Goal: Find specific page/section: Find specific page/section

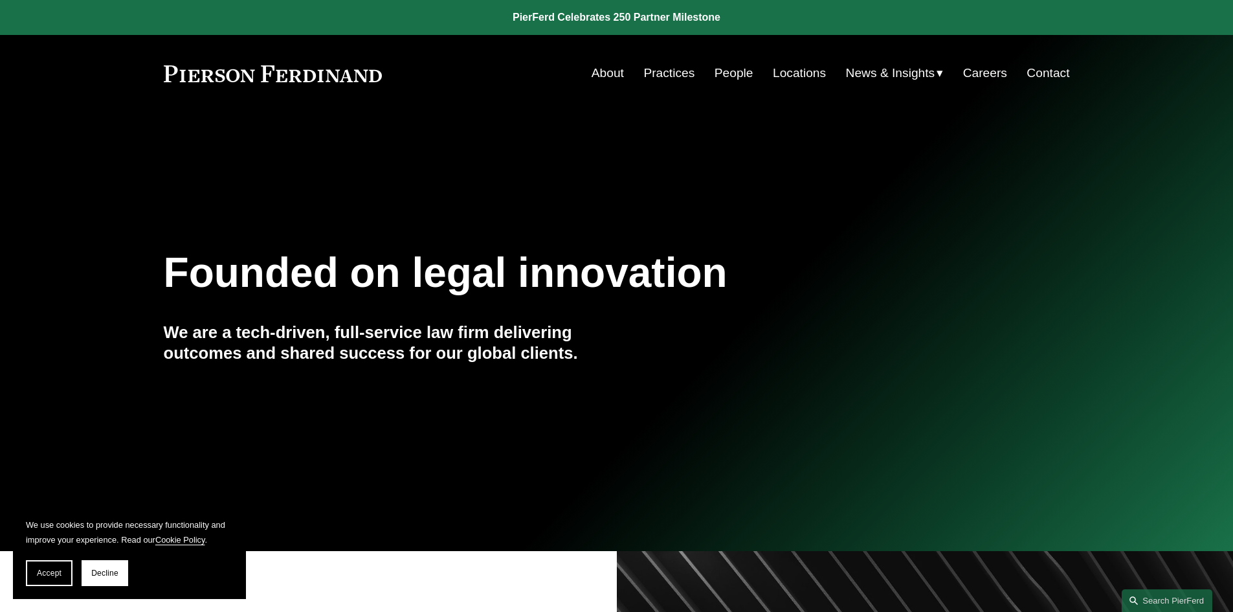
click at [1039, 69] on link "Contact" at bounding box center [1047, 73] width 43 height 25
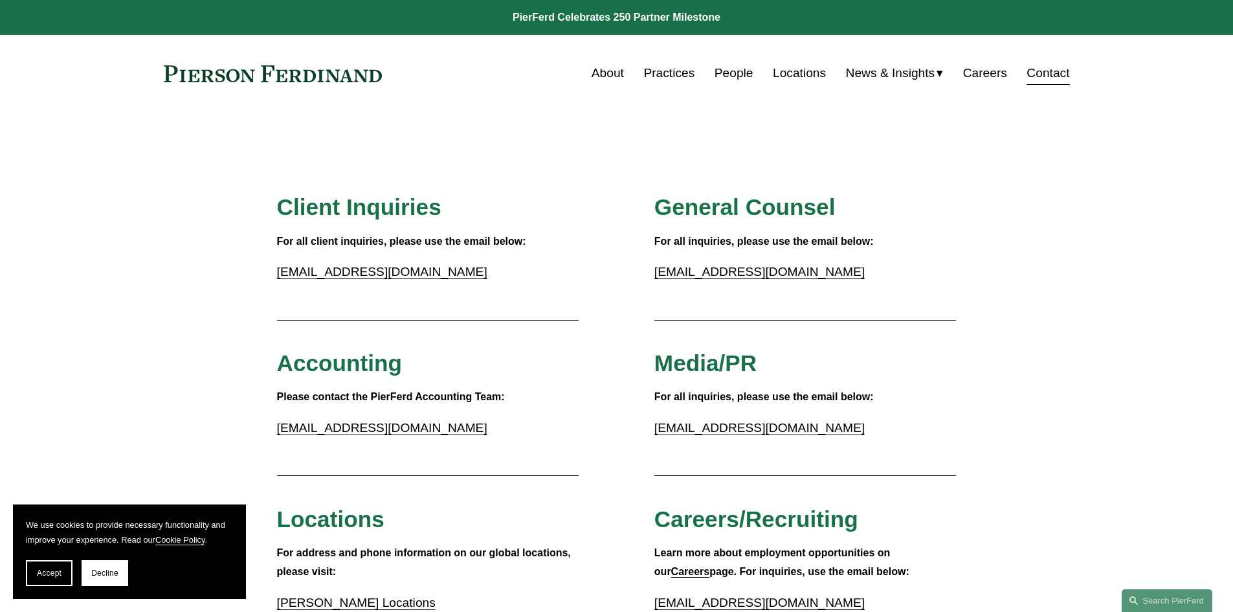
click at [789, 72] on link "Locations" at bounding box center [799, 73] width 53 height 25
